Goal: Check status: Check status

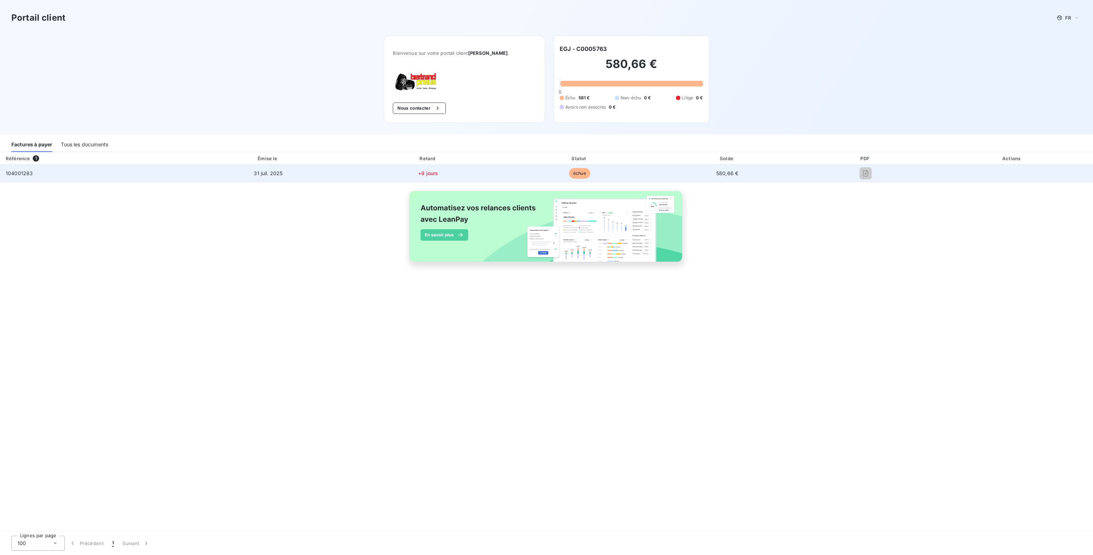
click at [724, 177] on td "580,66 €" at bounding box center [727, 173] width 146 height 17
click at [724, 178] on td "580,66 €" at bounding box center [727, 173] width 146 height 17
click at [511, 171] on td "échue" at bounding box center [579, 173] width 149 height 17
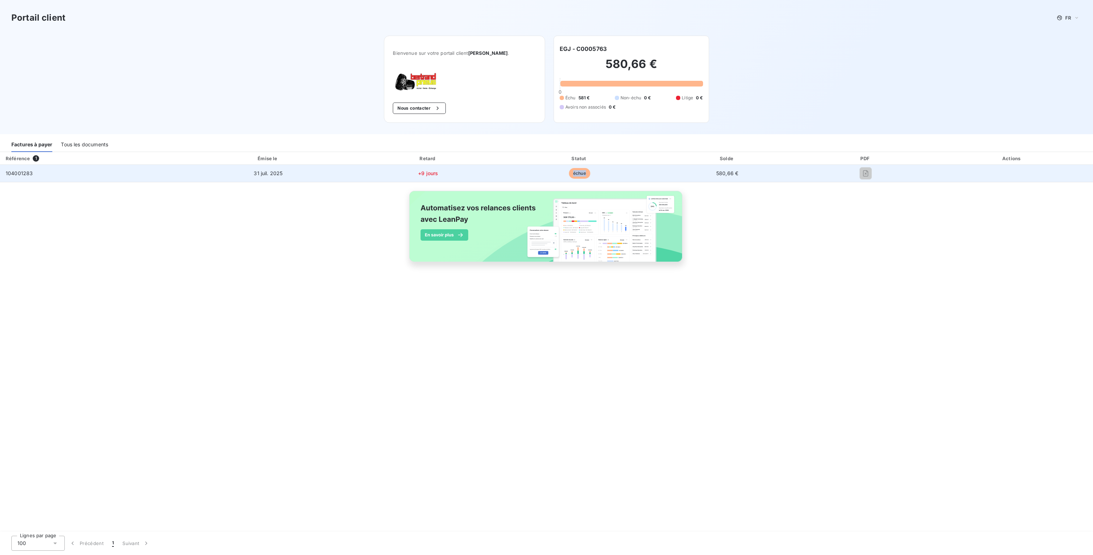
click at [511, 171] on td "échue" at bounding box center [579, 173] width 149 height 17
click at [582, 176] on span "échue" at bounding box center [579, 173] width 21 height 11
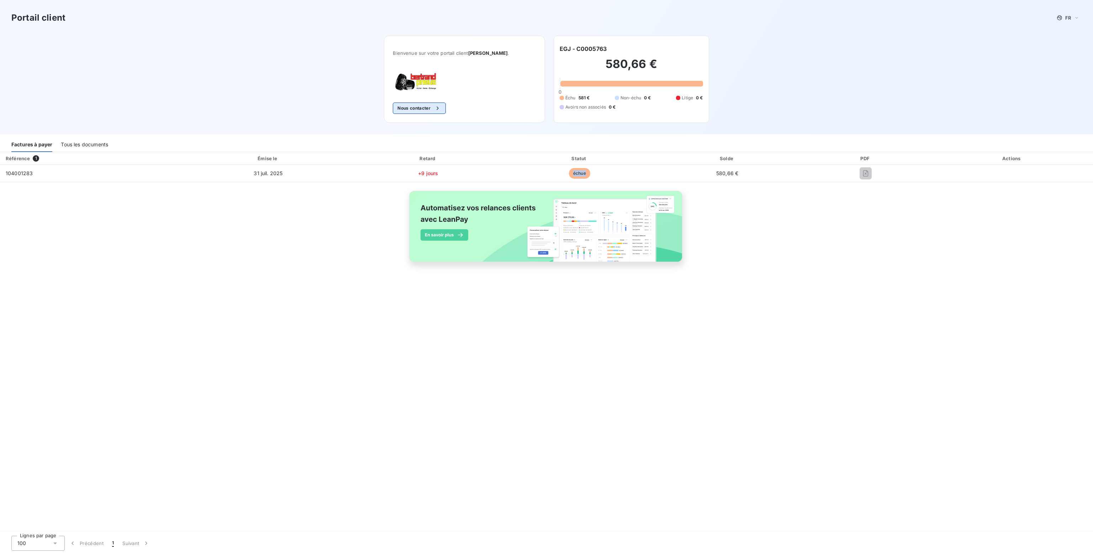
click at [441, 109] on icon "button" at bounding box center [437, 108] width 7 height 7
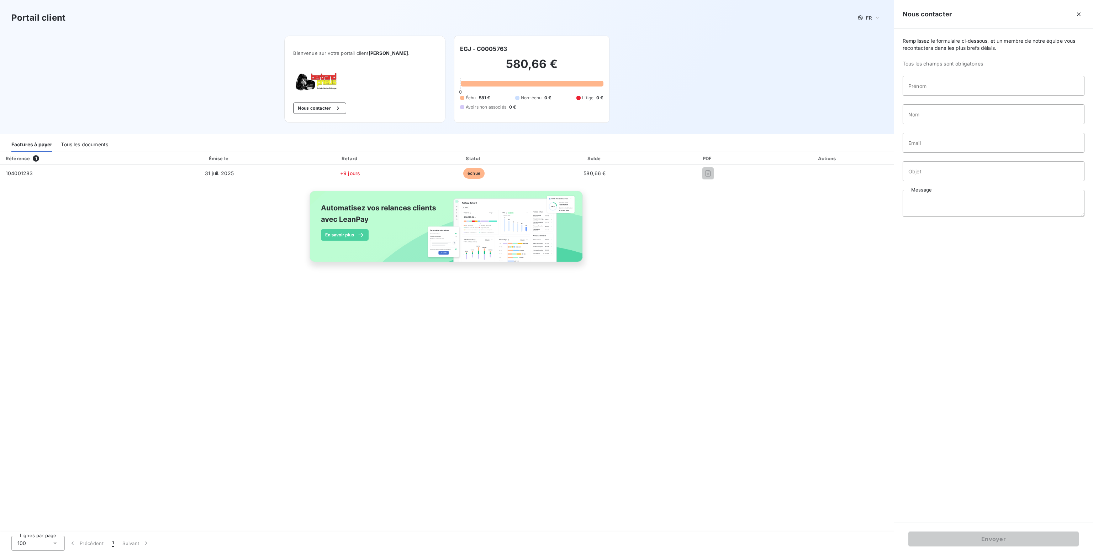
click at [173, 19] on div "Portail client FR" at bounding box center [446, 17] width 871 height 13
